Goal: Task Accomplishment & Management: Use online tool/utility

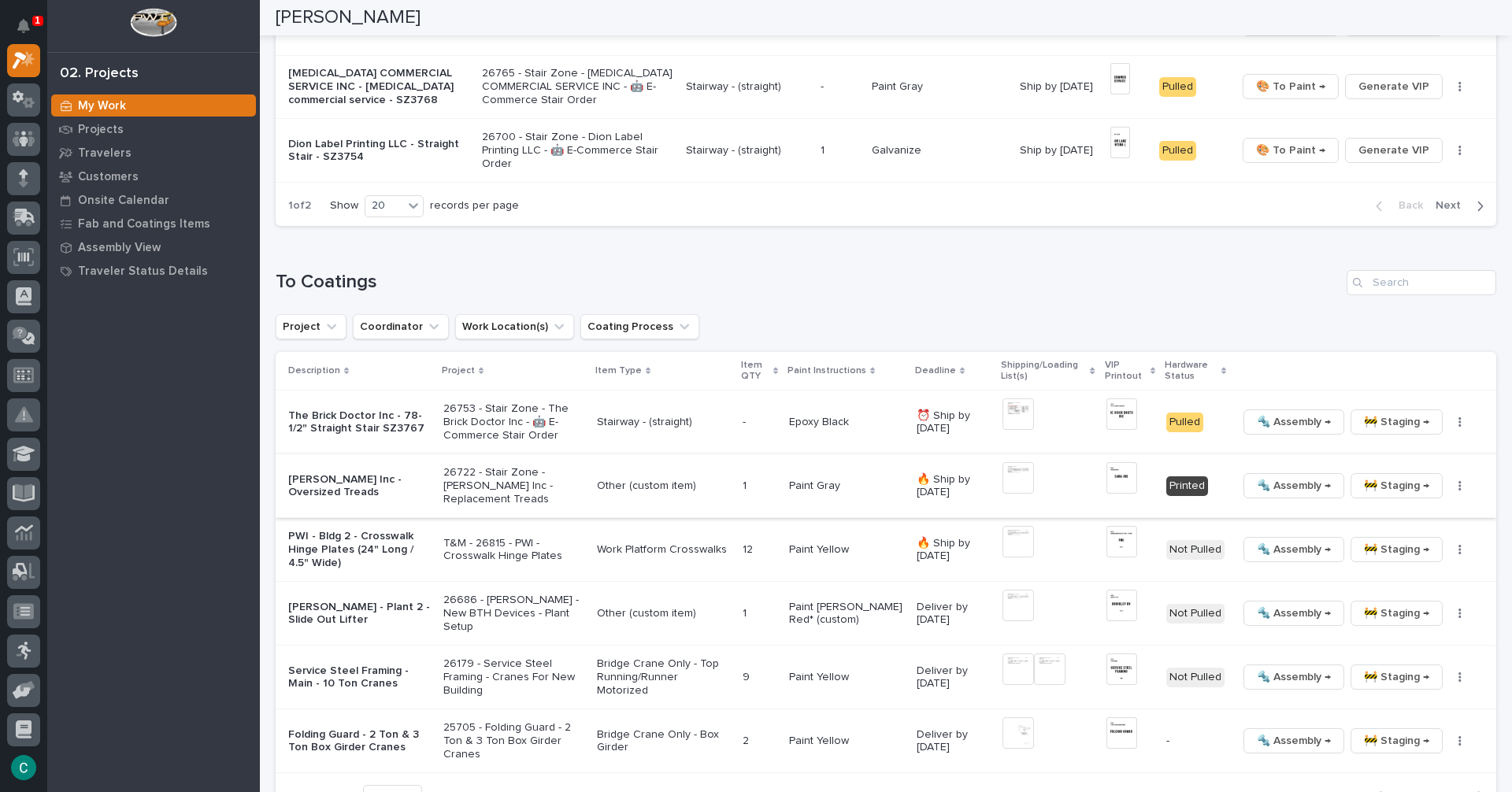
scroll to position [1360, 0]
click at [1387, 485] on span "🚧 Staging →" at bounding box center [1397, 484] width 65 height 19
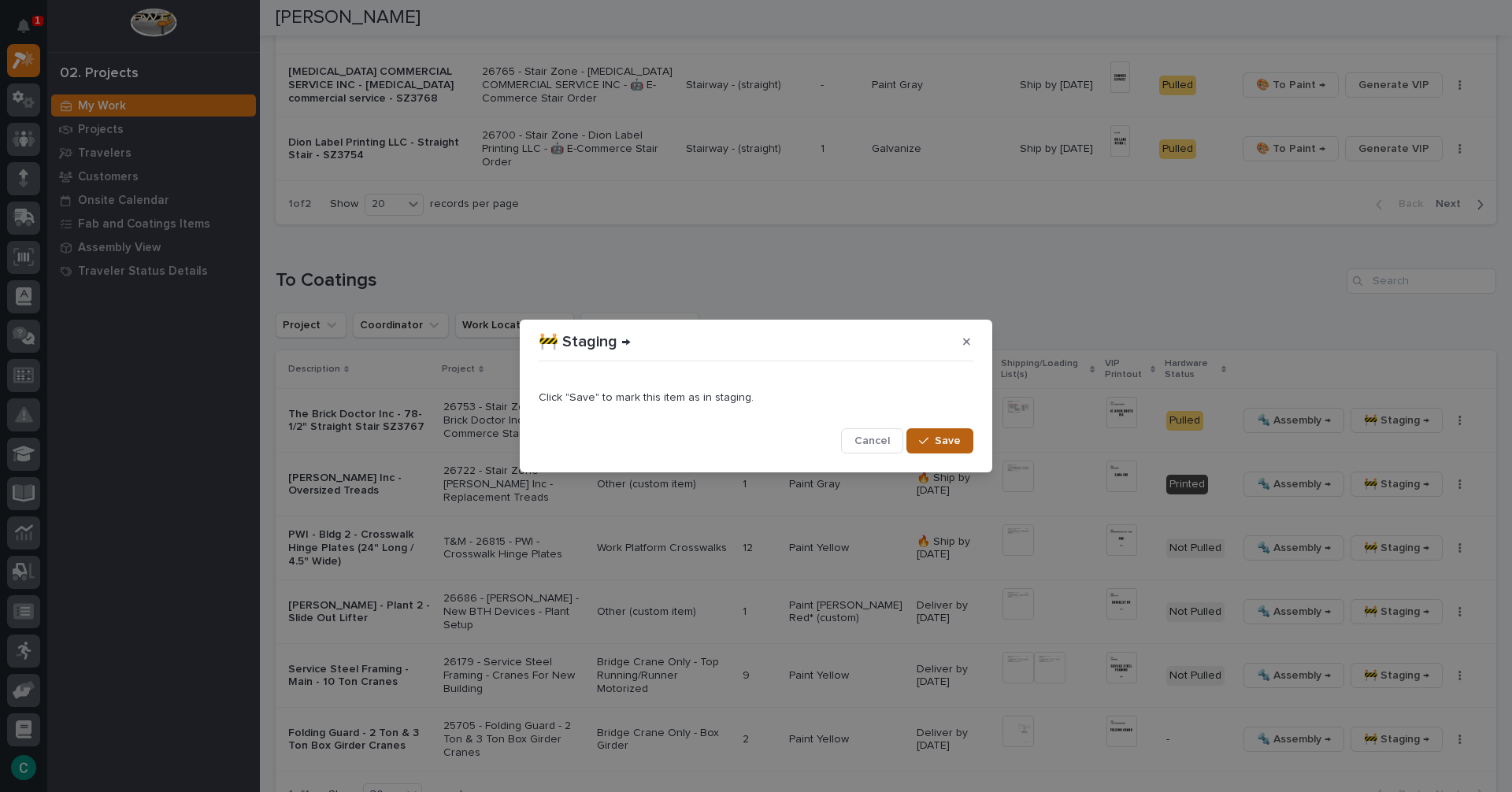
click at [944, 440] on span "Save" at bounding box center [948, 440] width 26 height 14
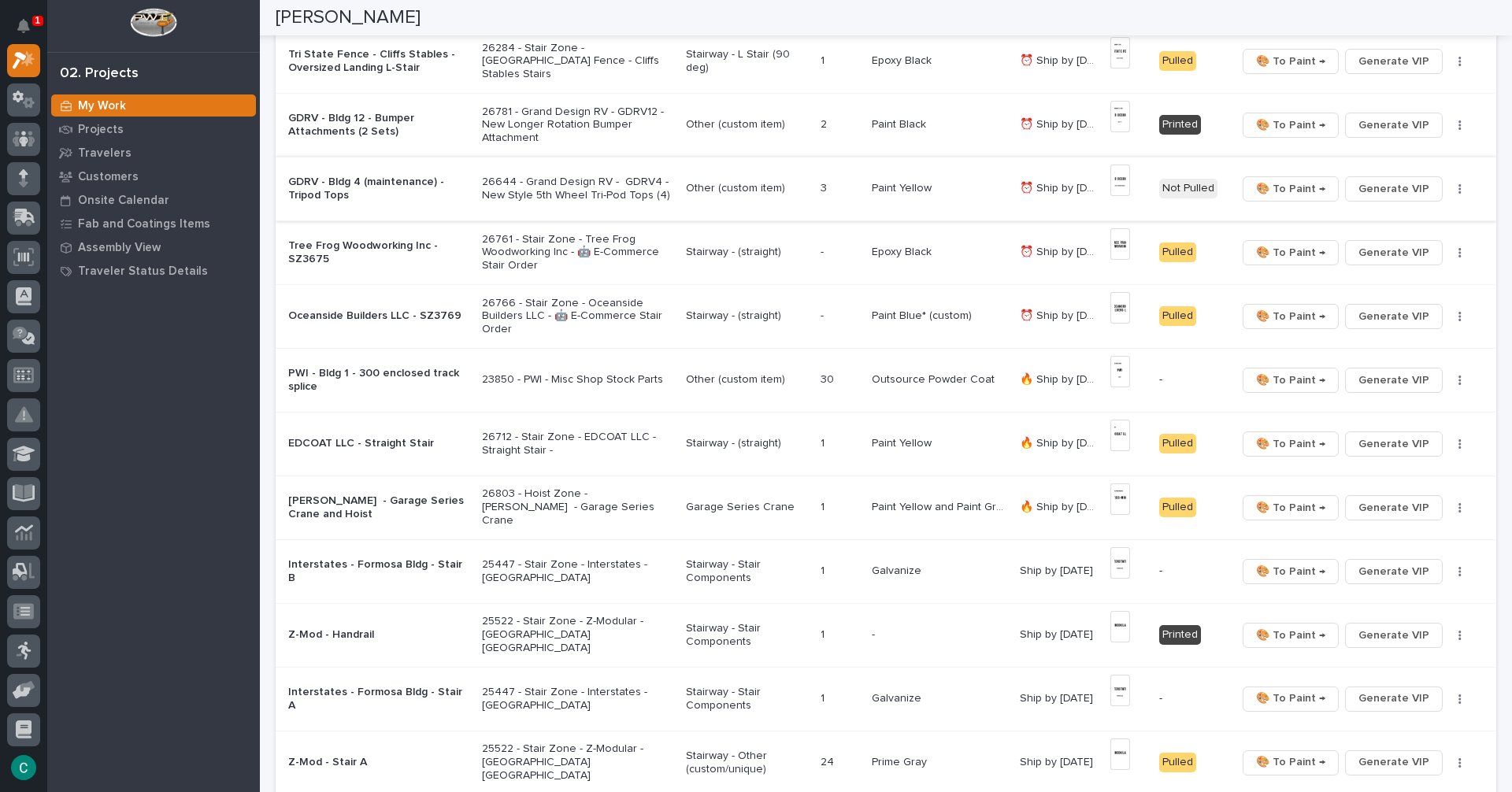
scroll to position [328, 0]
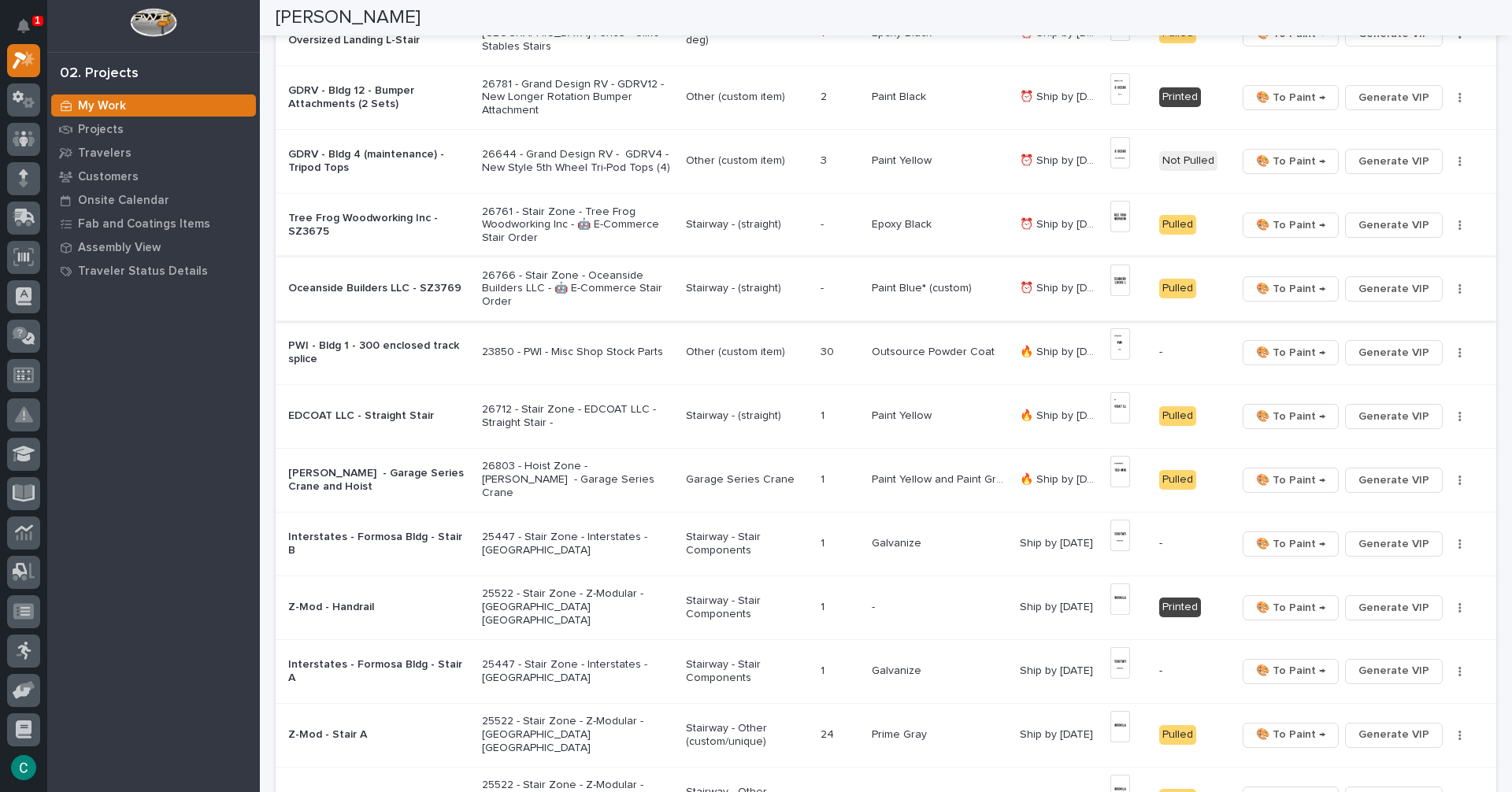
click at [1298, 287] on span "🎨 To Paint →" at bounding box center [1291, 289] width 69 height 19
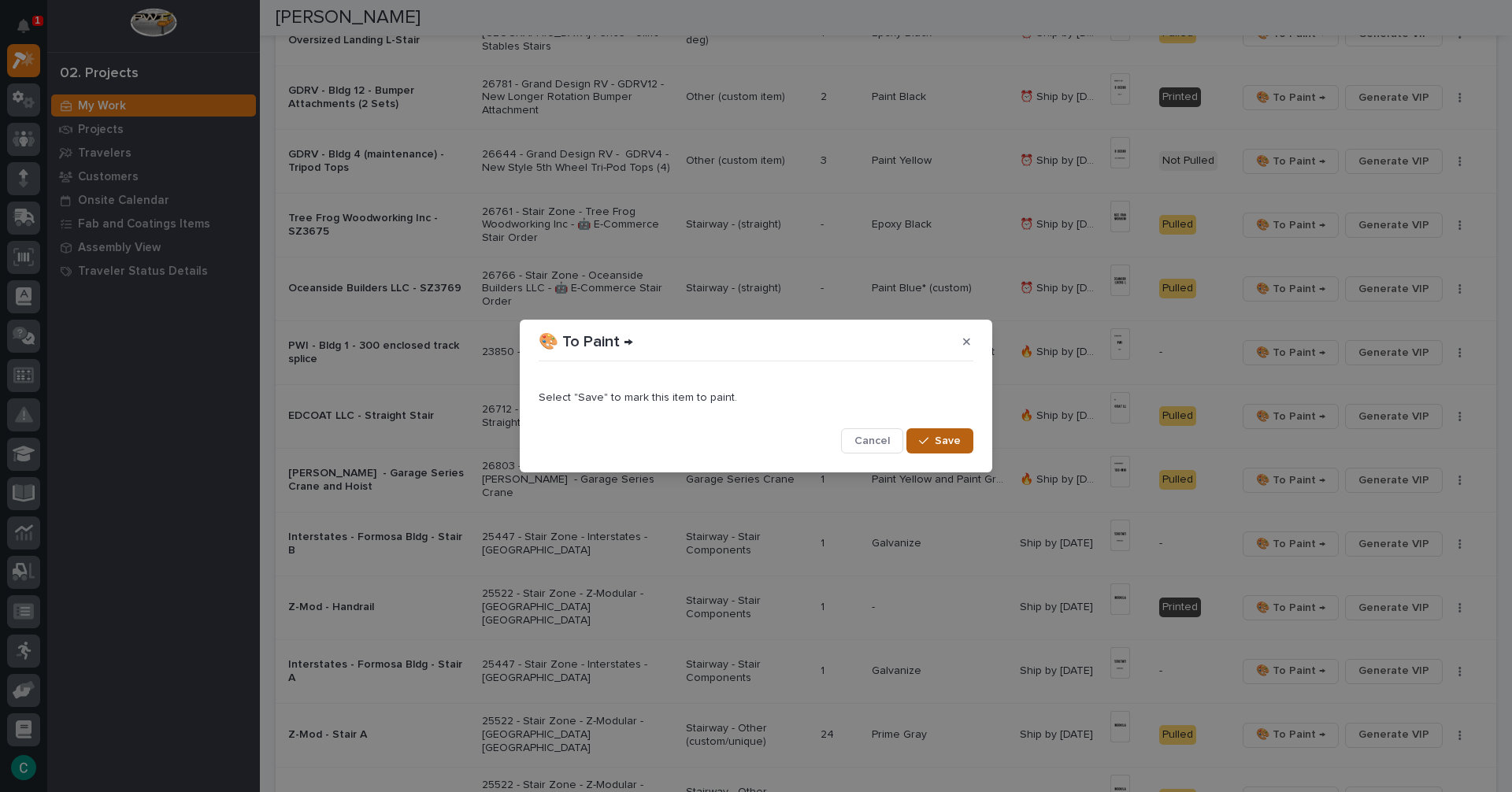
click at [951, 445] on span "Save" at bounding box center [948, 440] width 26 height 14
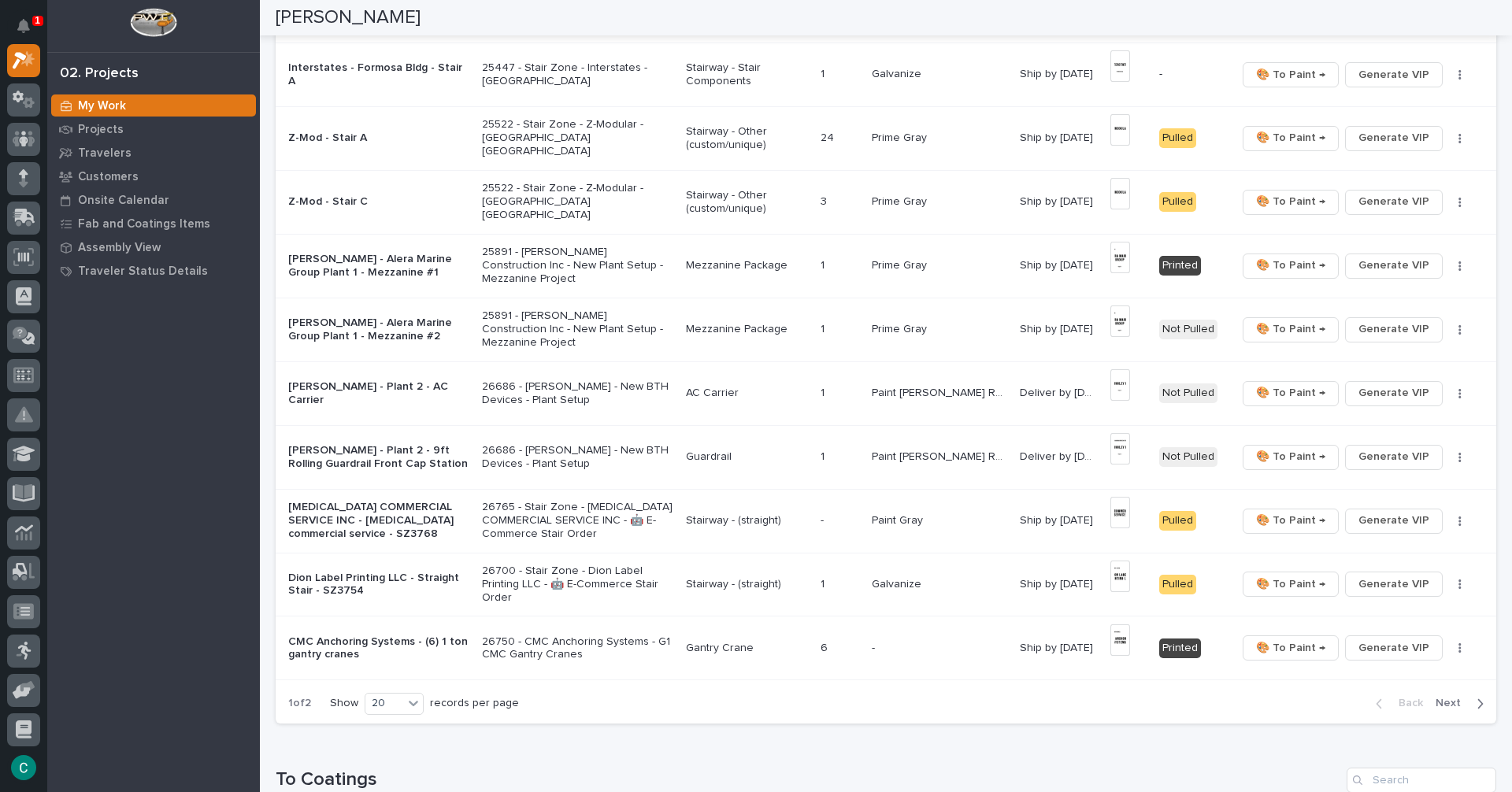
scroll to position [878, 0]
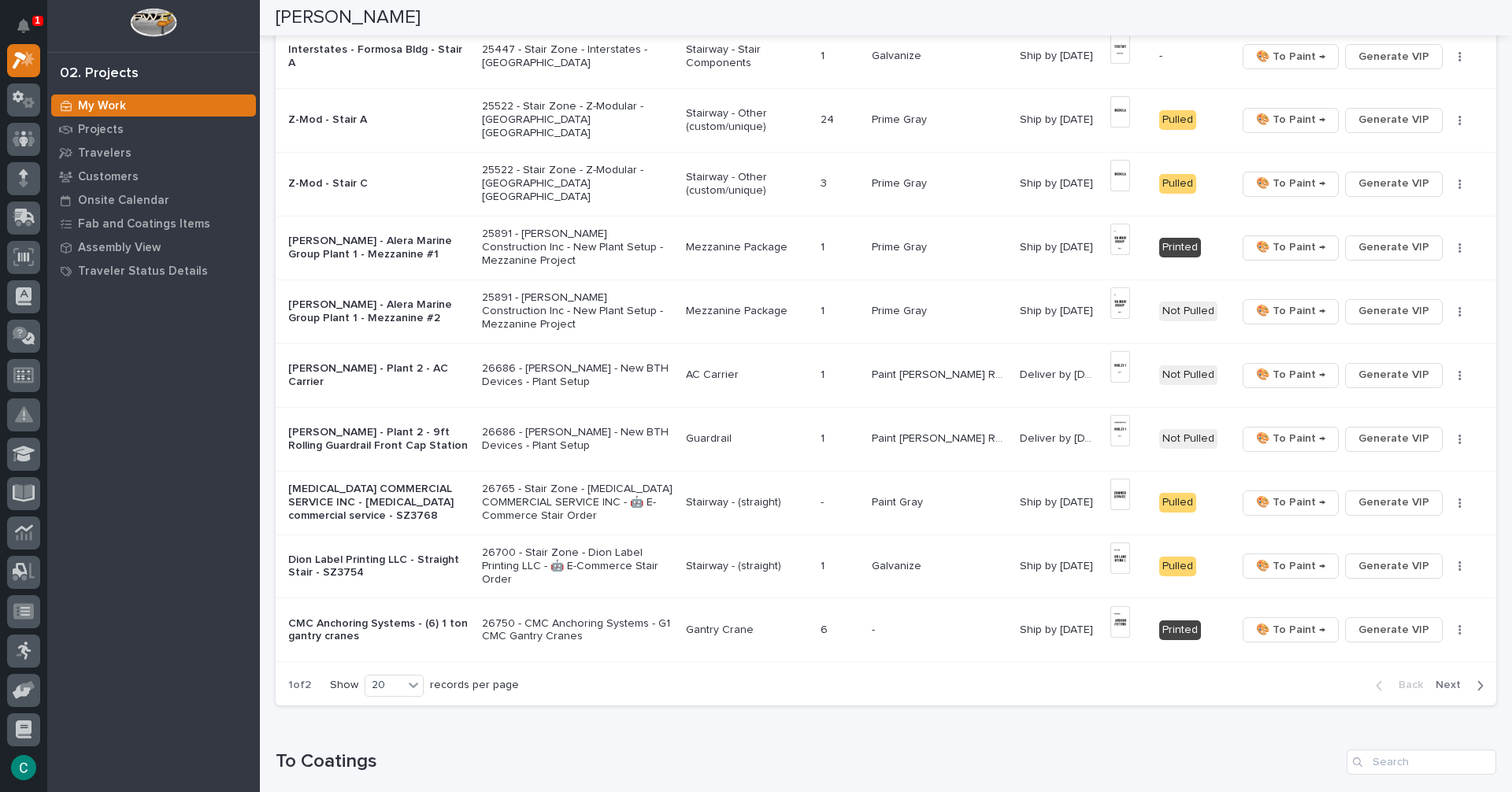
click at [775, 500] on p "Stairway - (straight)" at bounding box center [747, 502] width 122 height 14
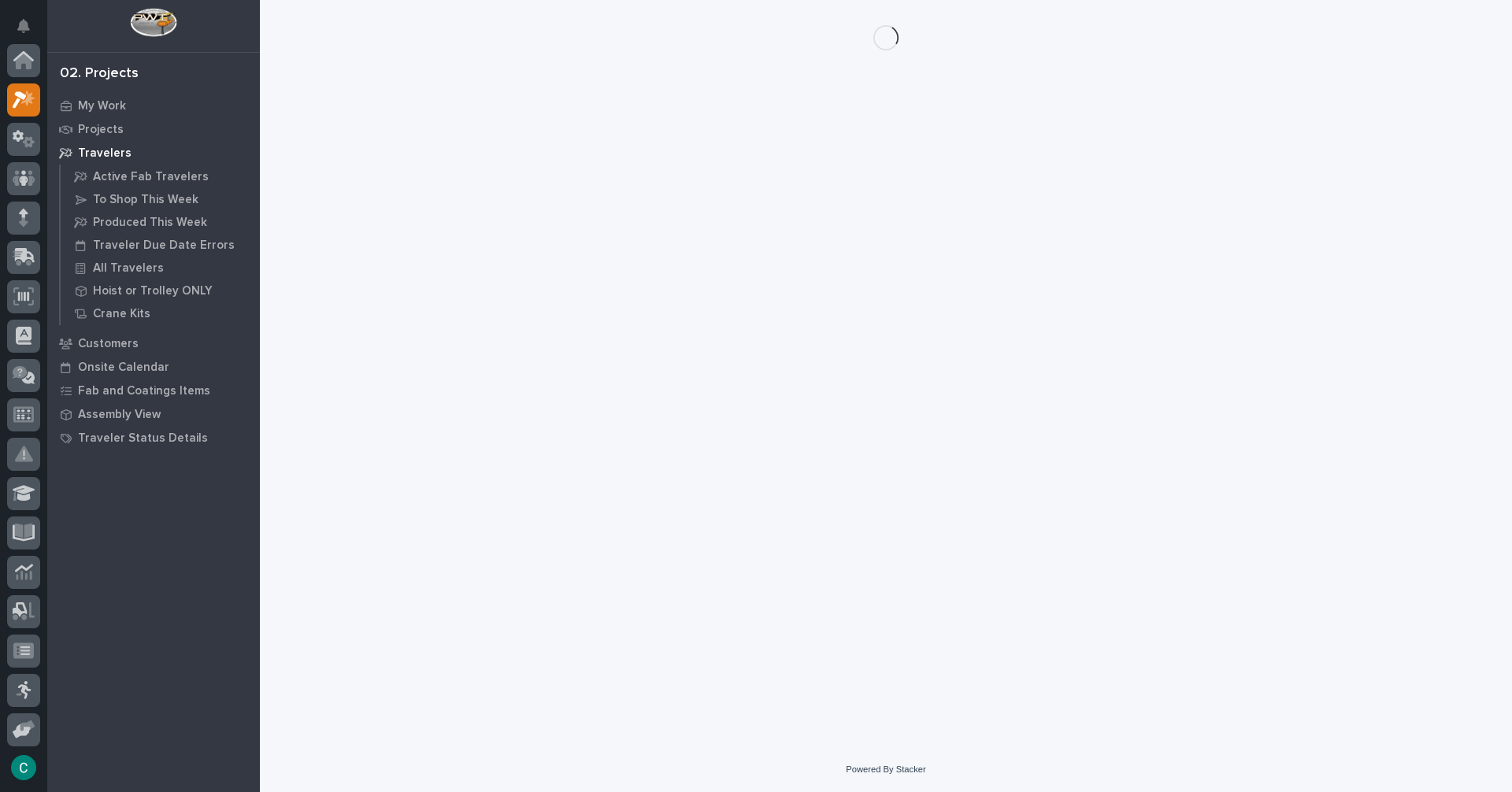
scroll to position [39, 0]
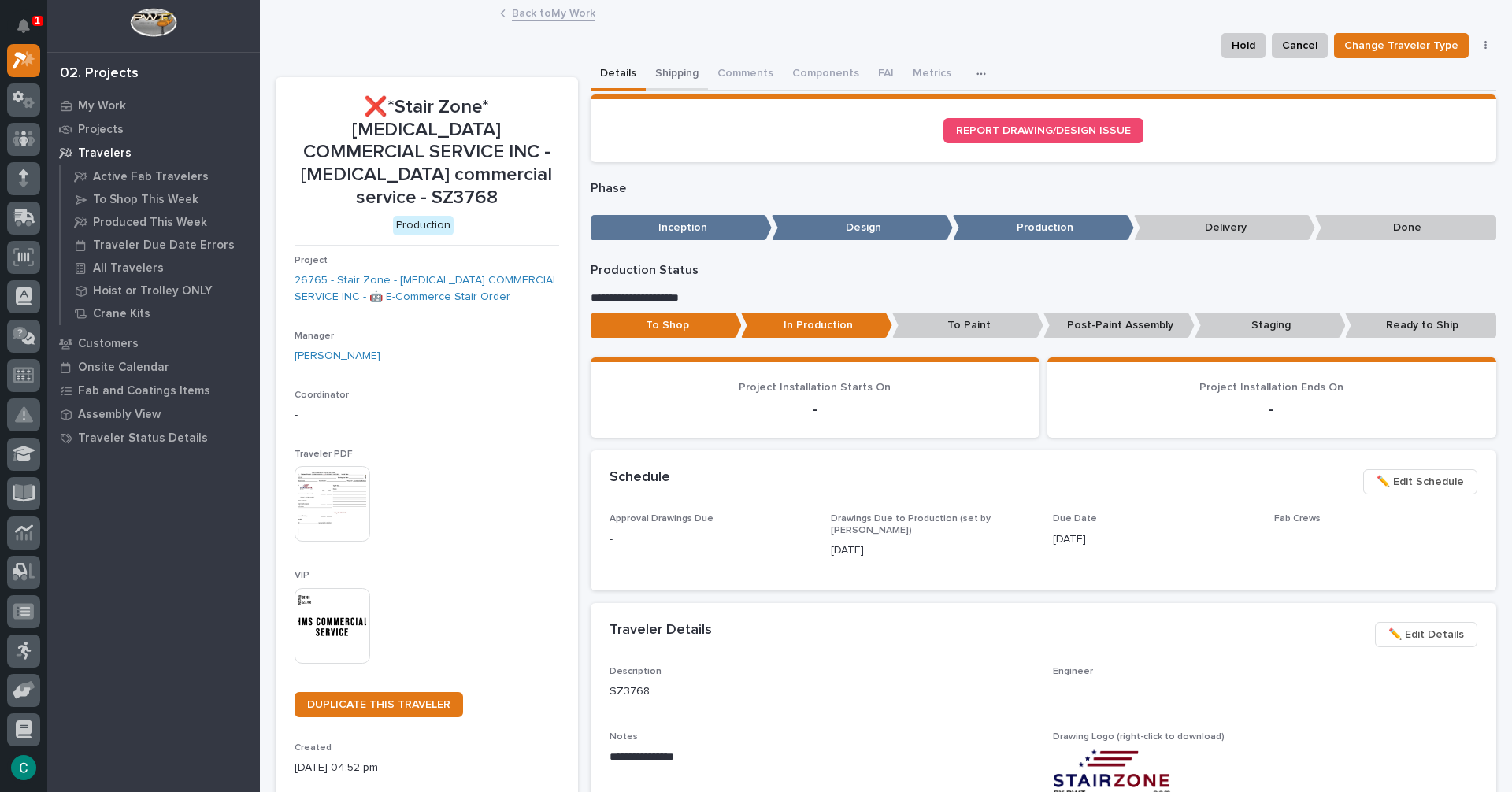
click at [653, 73] on button "Shipping" at bounding box center [676, 75] width 62 height 33
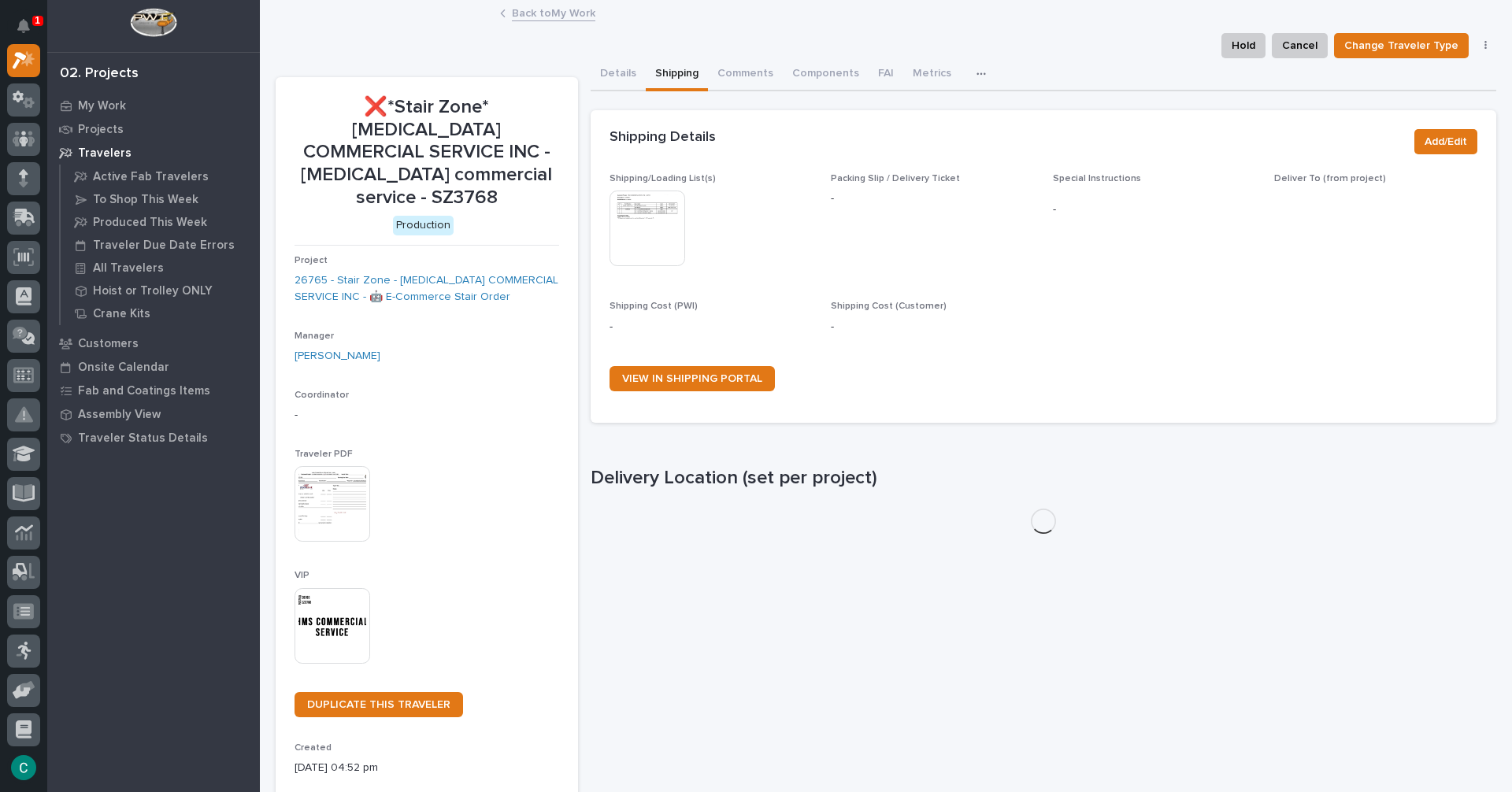
click at [648, 216] on img at bounding box center [647, 228] width 75 height 75
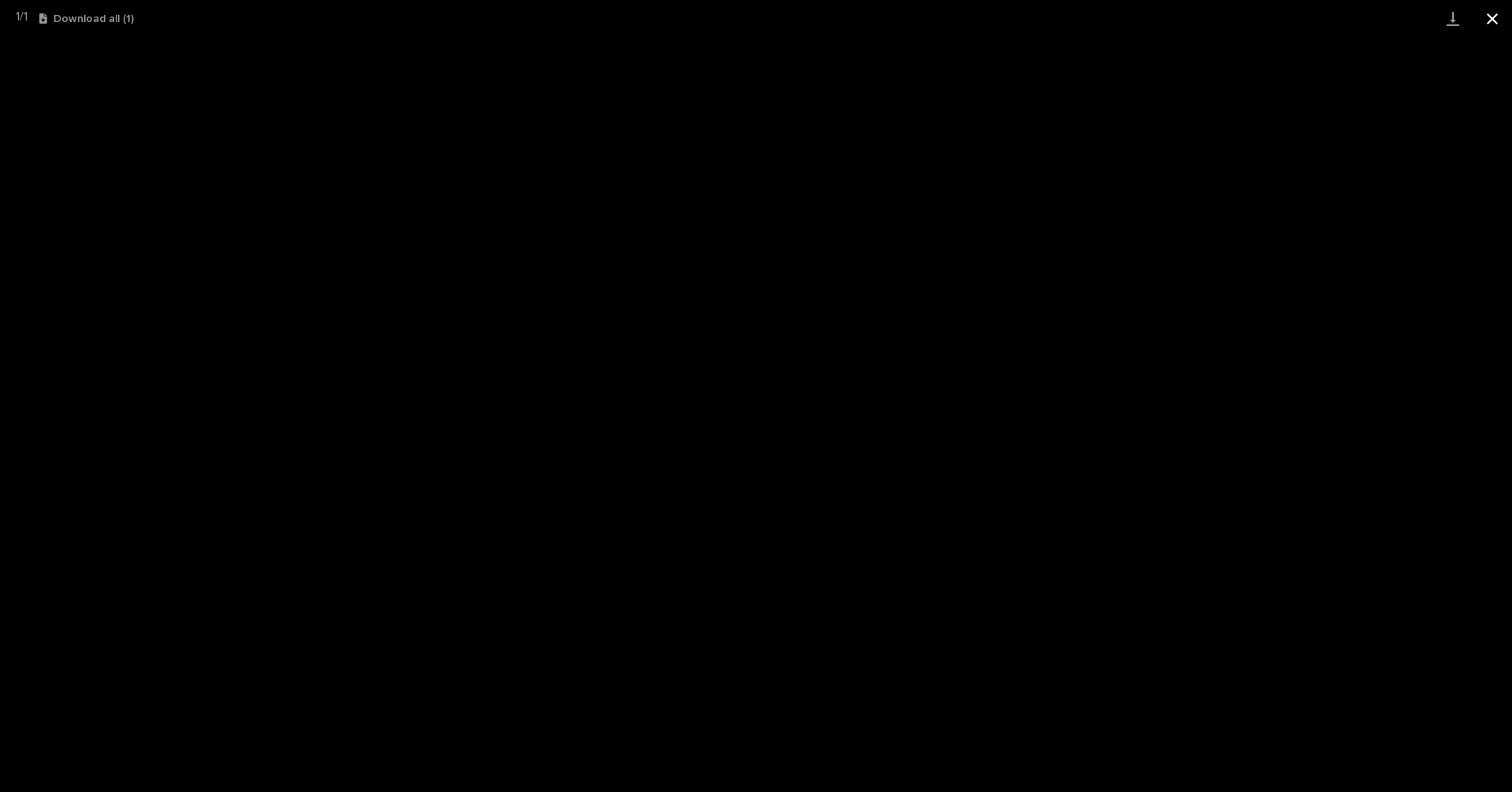
click at [1494, 18] on button "Close gallery" at bounding box center [1493, 19] width 39 height 37
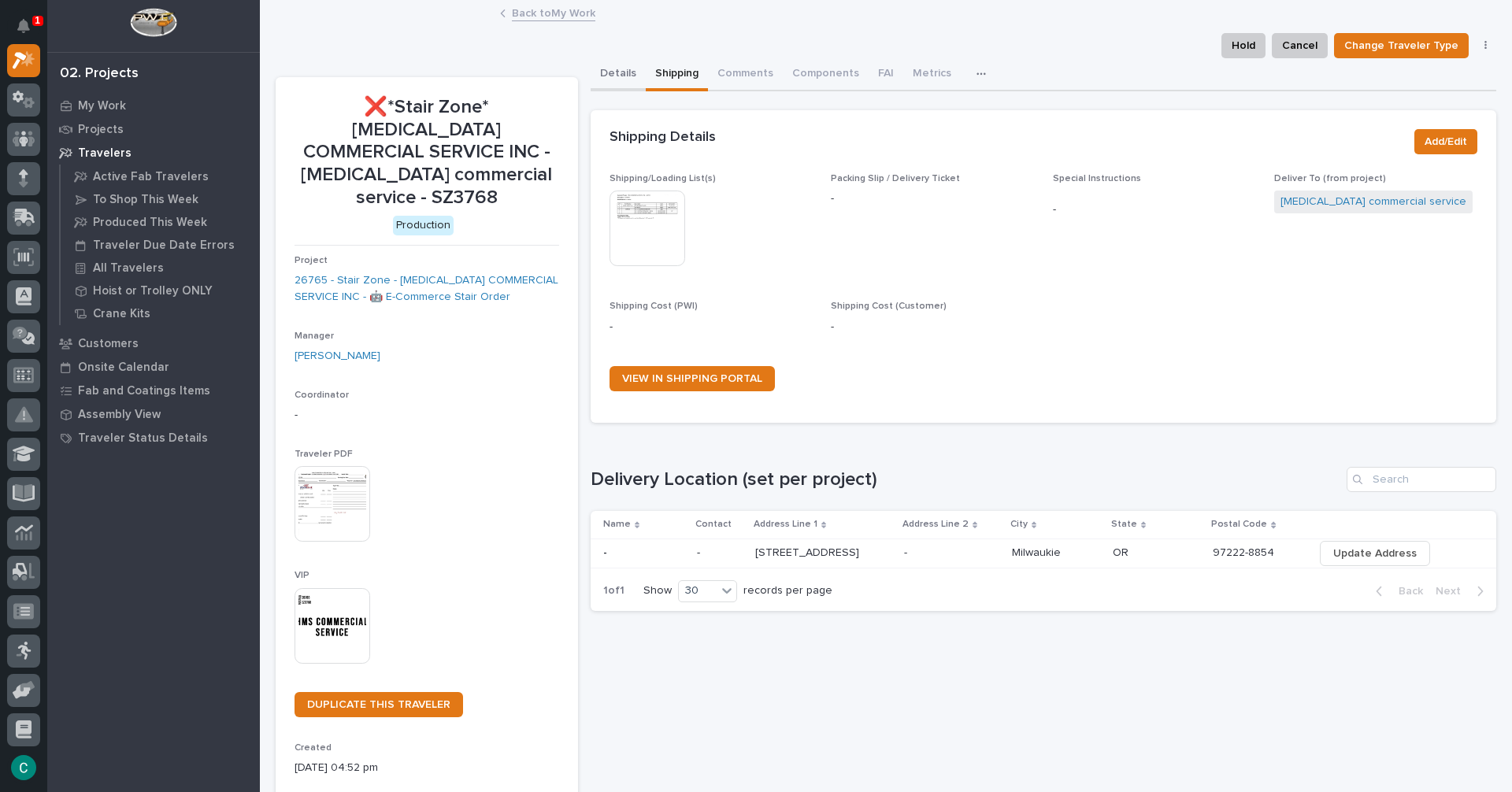
click at [616, 70] on button "Details" at bounding box center [618, 75] width 55 height 33
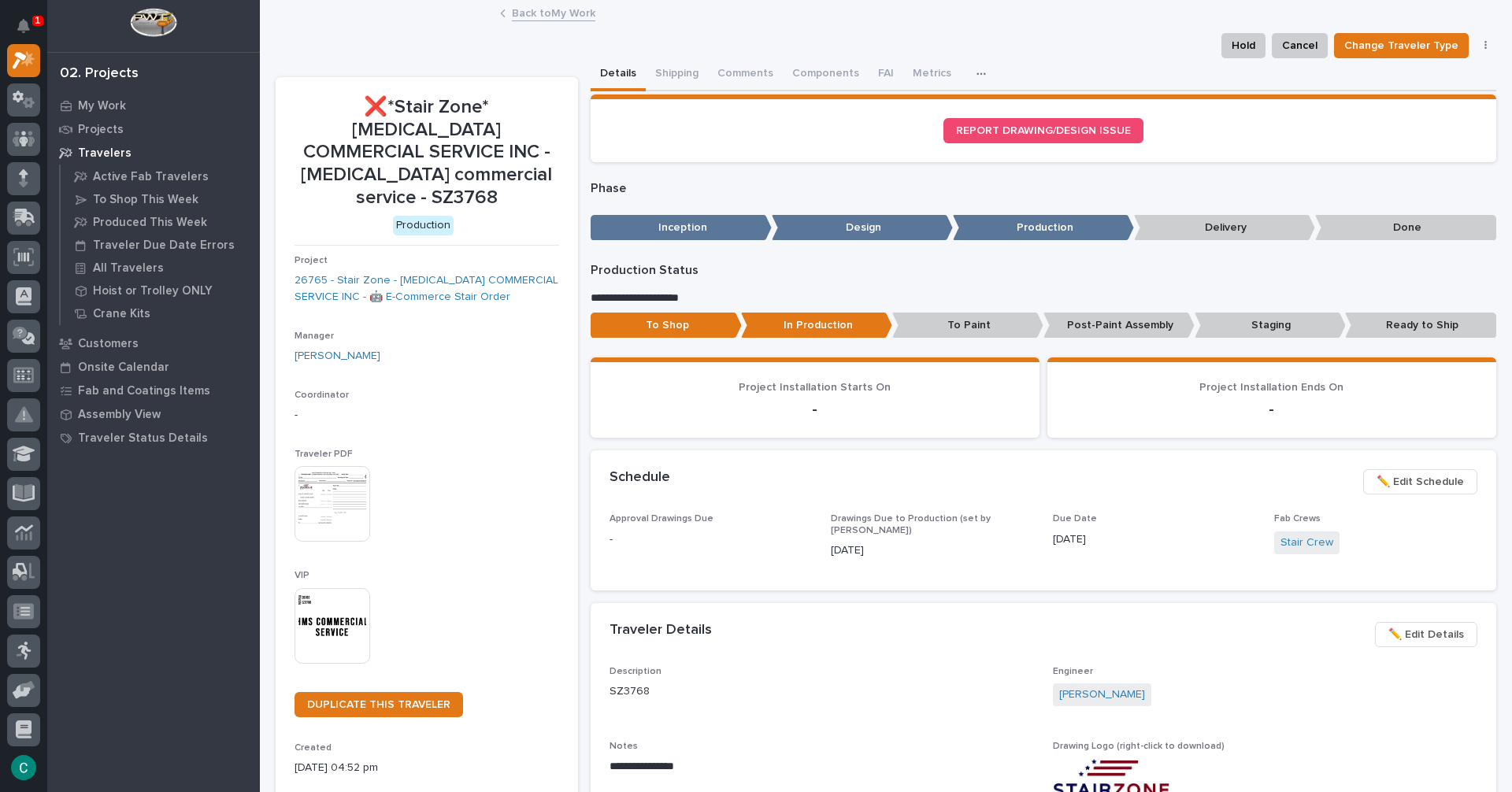
click at [942, 318] on p "To Paint" at bounding box center [968, 325] width 151 height 26
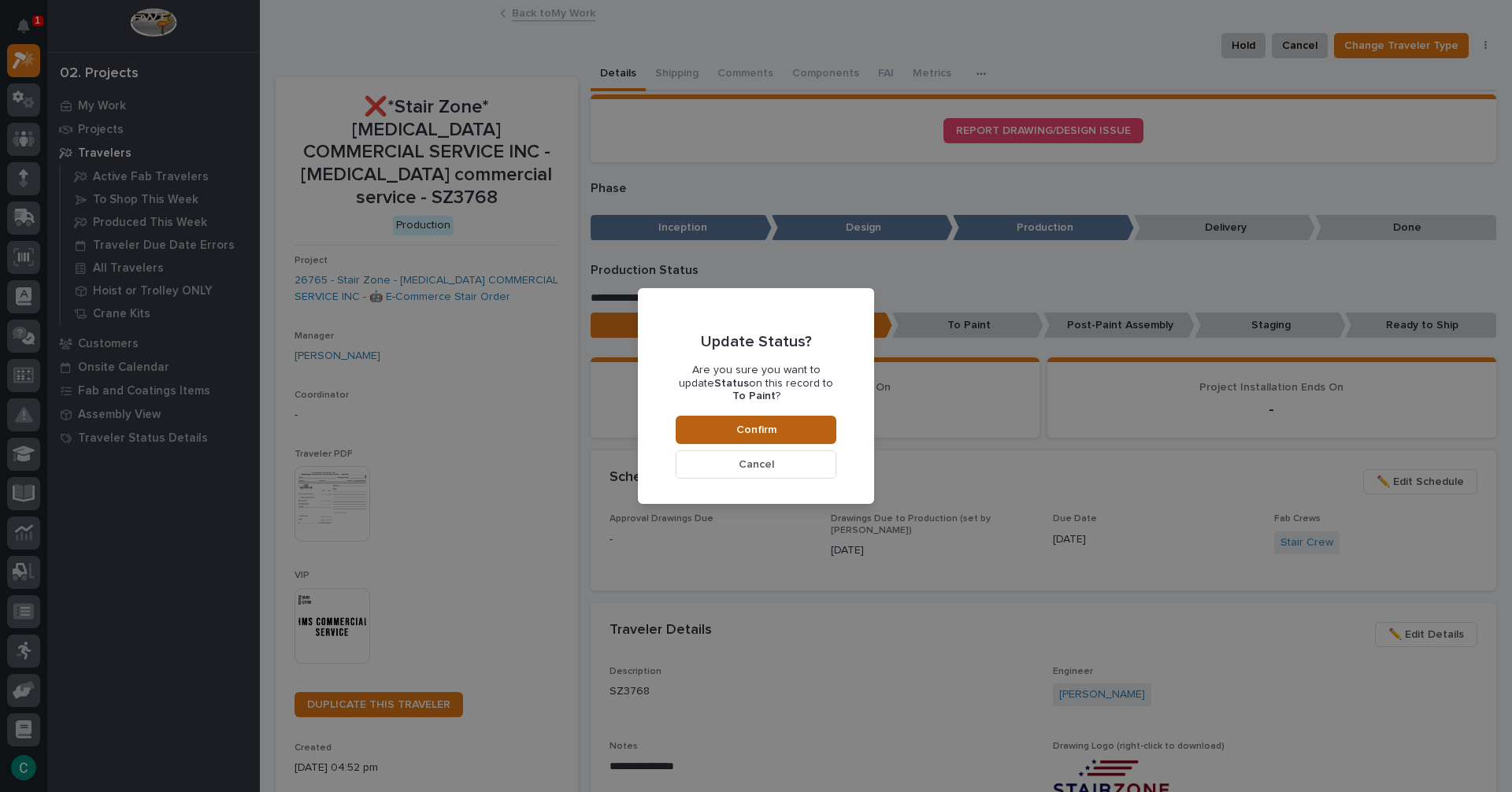
click at [801, 418] on button "Confirm" at bounding box center [756, 429] width 161 height 28
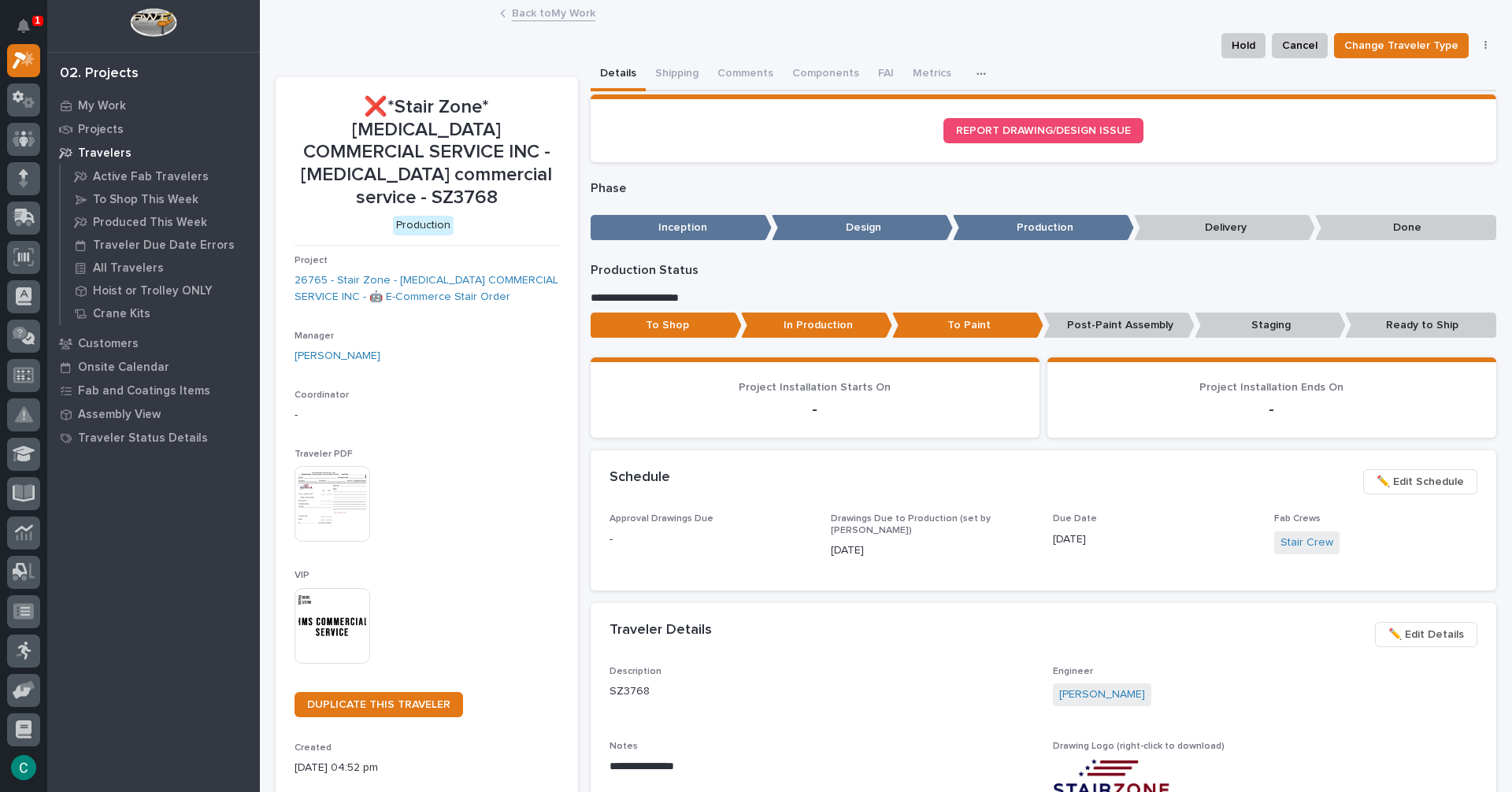
click at [569, 19] on link "Back to My Work" at bounding box center [553, 12] width 84 height 18
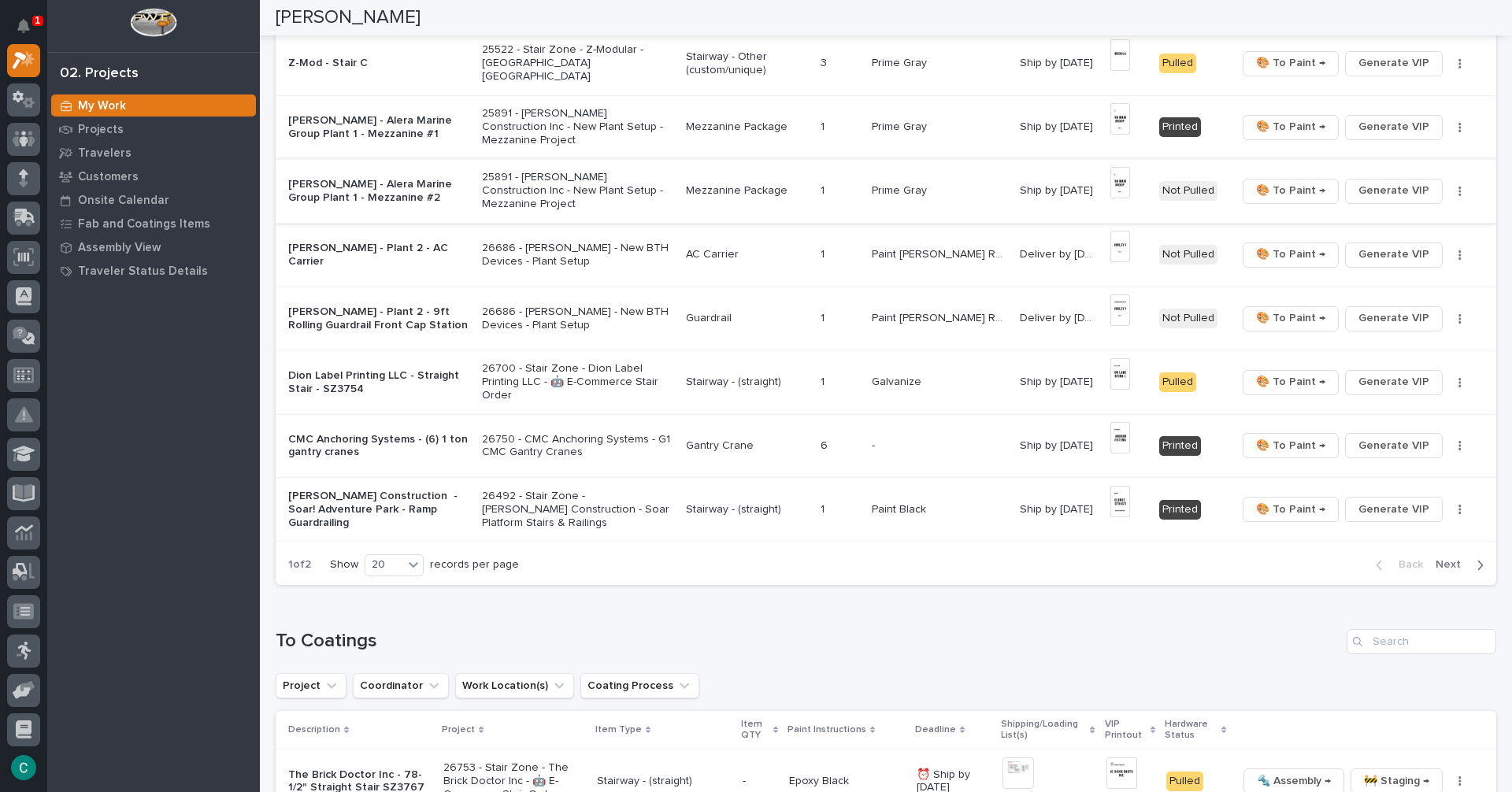
scroll to position [1023, 0]
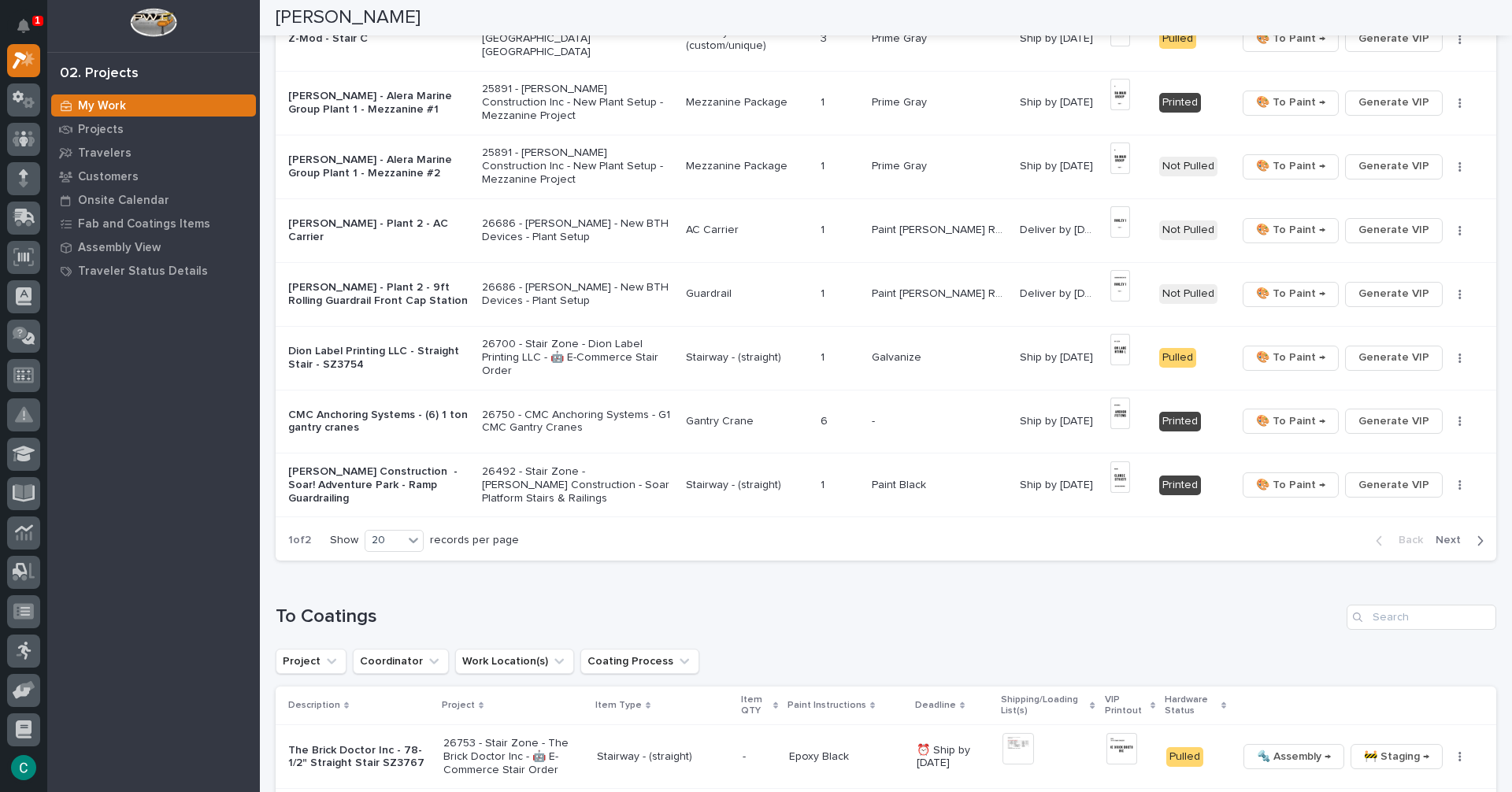
click at [1441, 542] on span "Next" at bounding box center [1453, 540] width 35 height 14
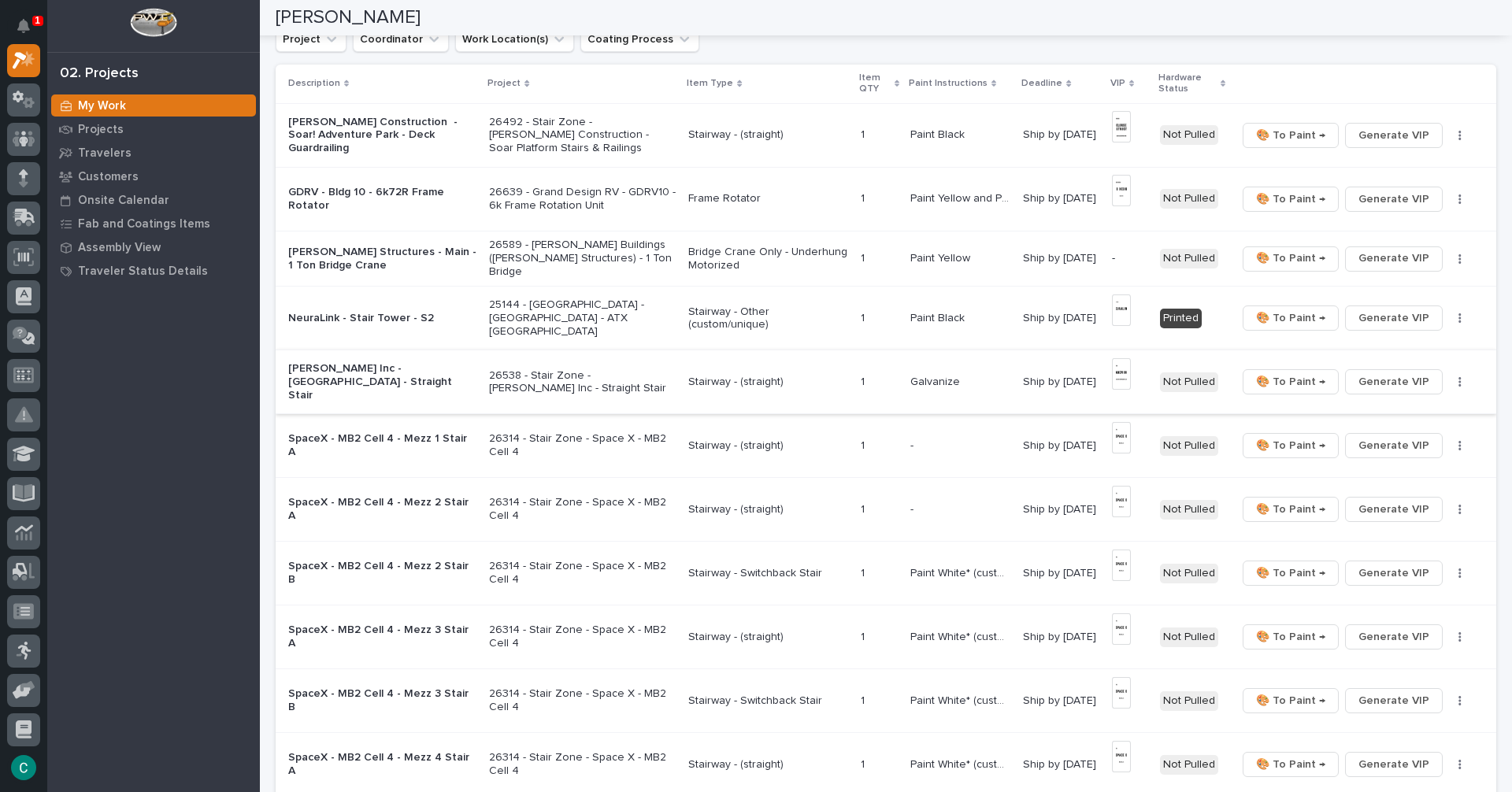
scroll to position [84, 0]
